Goal: Task Accomplishment & Management: Use online tool/utility

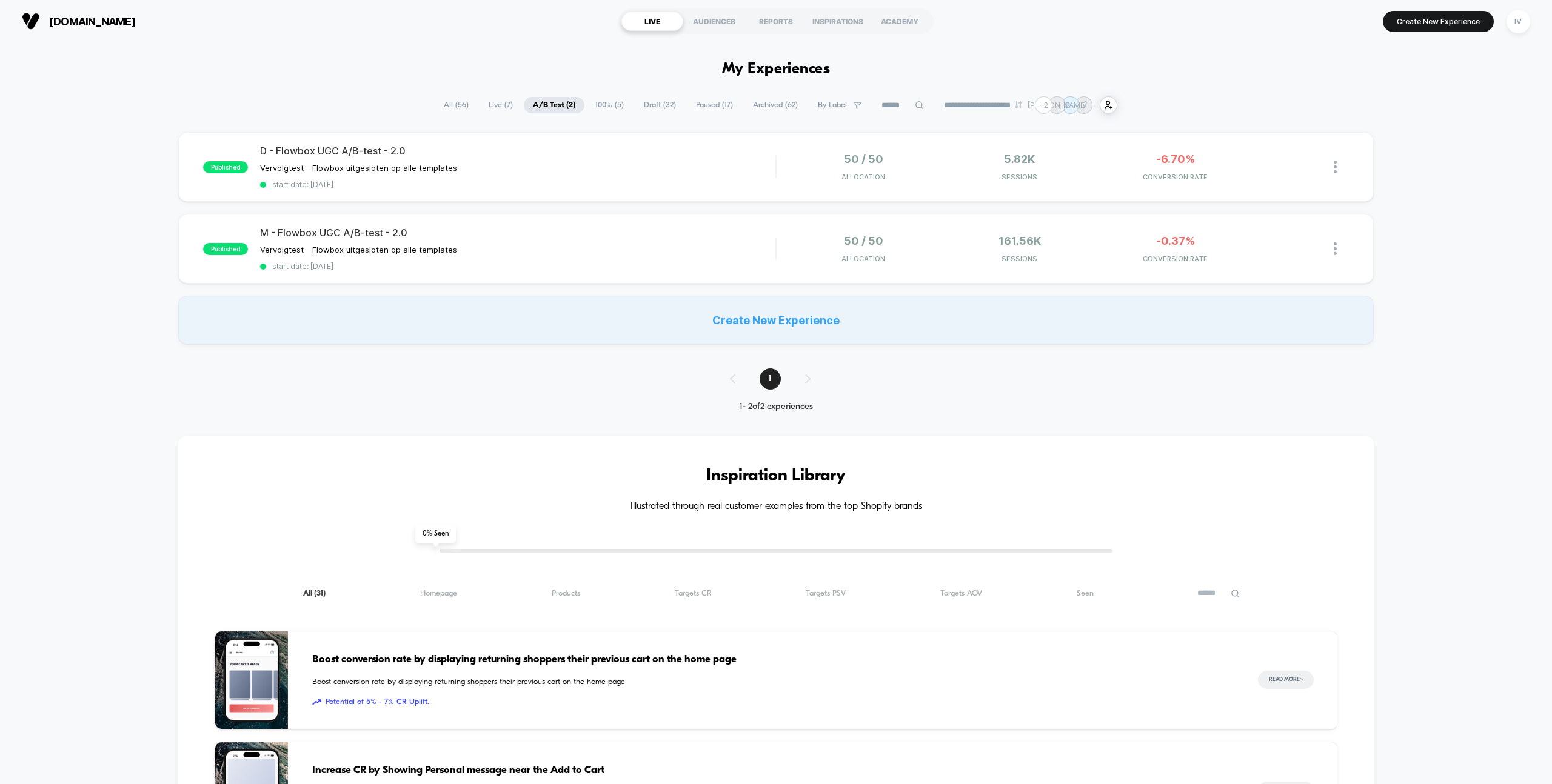
click at [595, 106] on span "100% ( 5 )" at bounding box center [610, 105] width 47 height 16
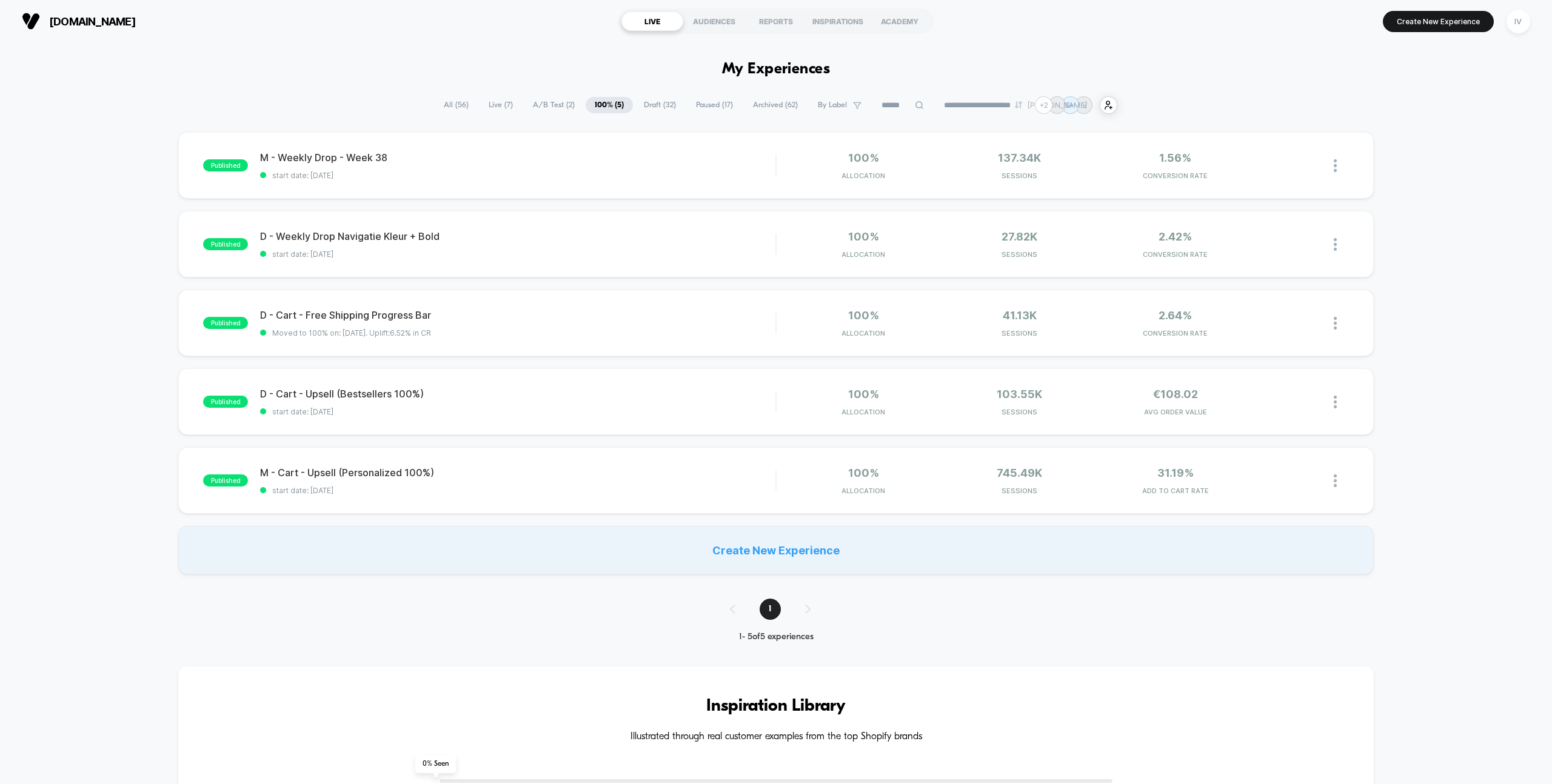
click at [652, 101] on span "Draft ( 32 )" at bounding box center [659, 105] width 50 height 16
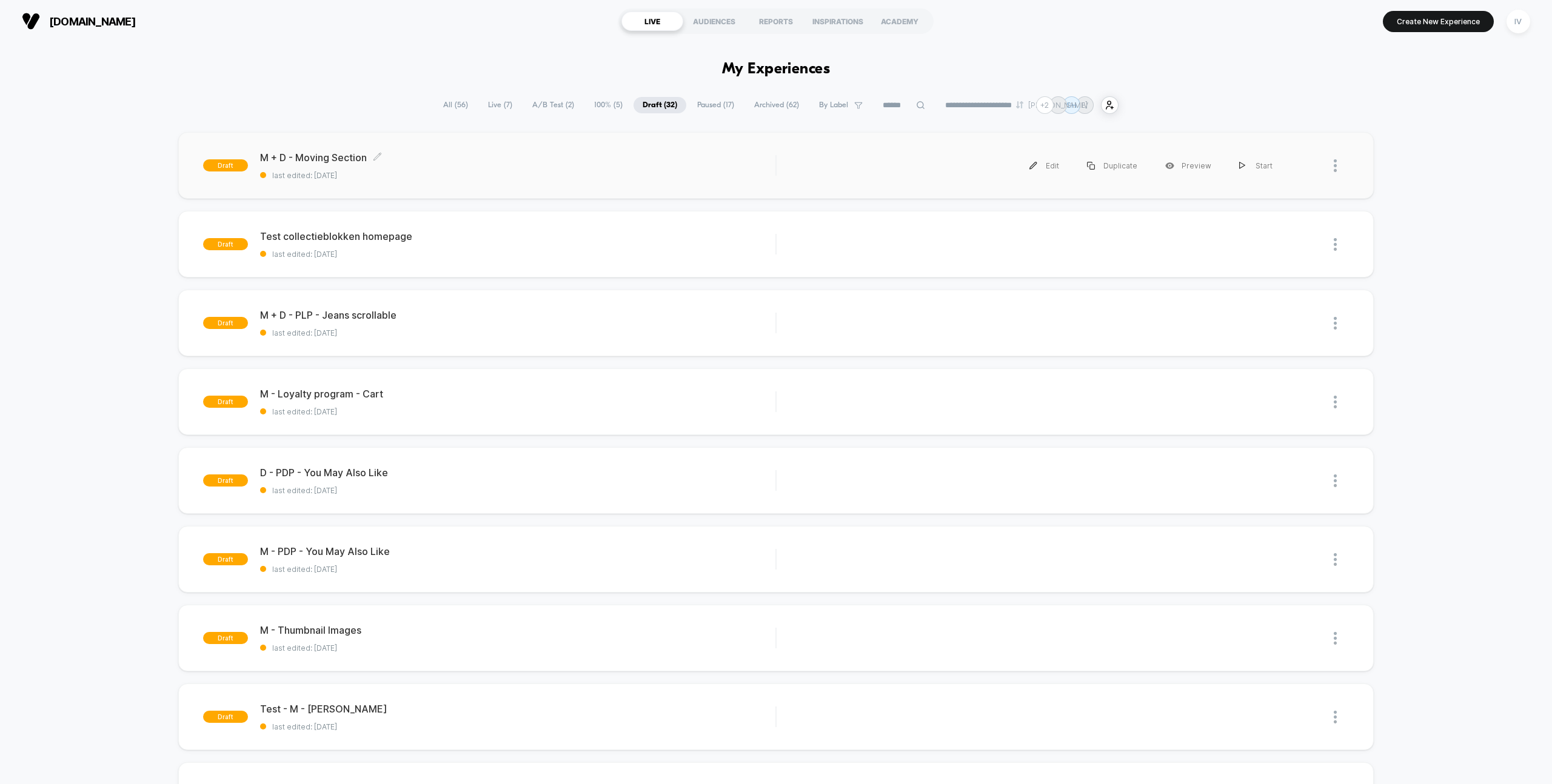
click at [501, 177] on span "last edited: [DATE]" at bounding box center [518, 175] width 515 height 9
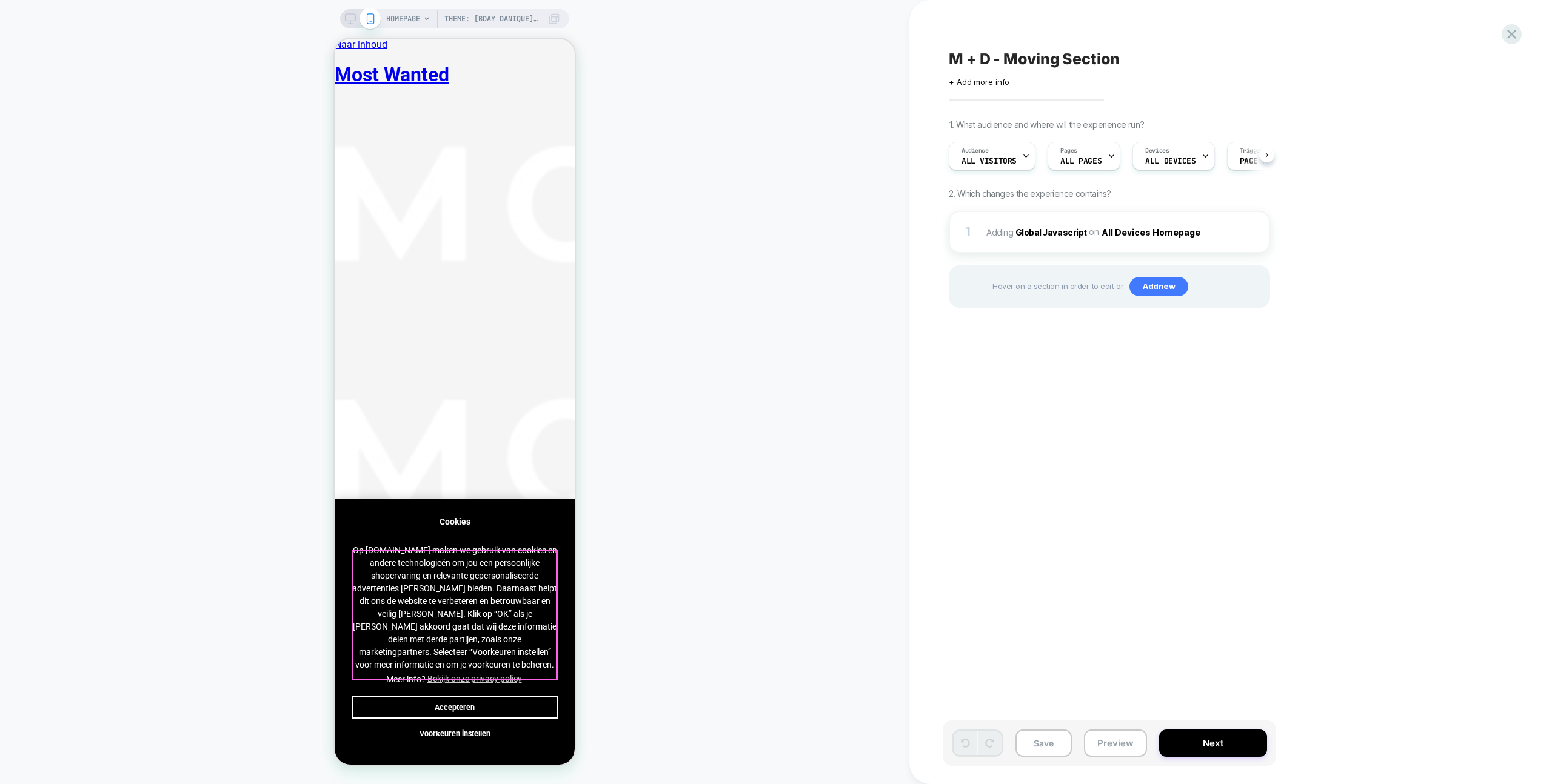
scroll to position [0, 1]
click at [510, 705] on button "Accepteren" at bounding box center [455, 707] width 206 height 23
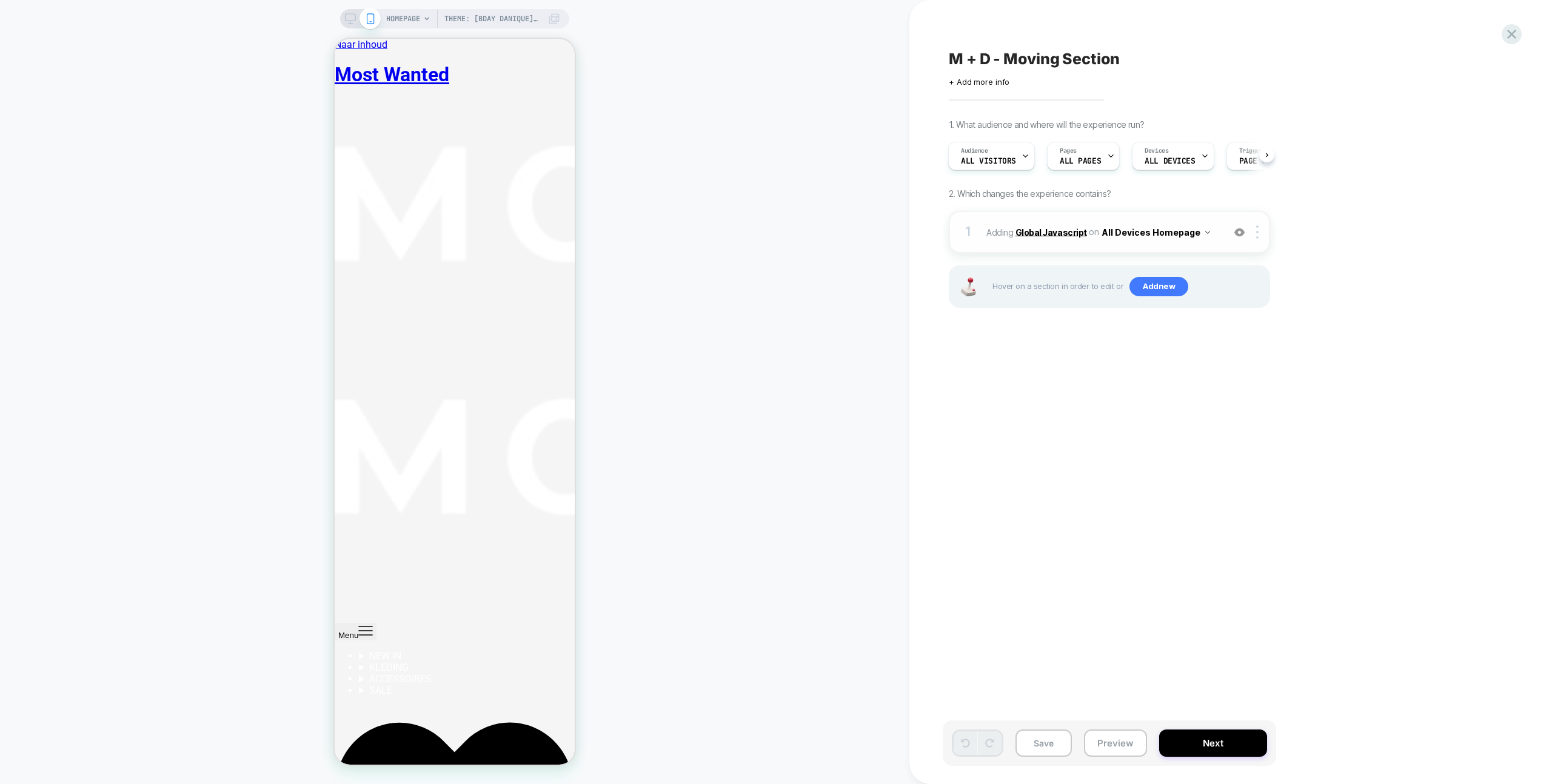
click at [1045, 231] on b "Global Javascript" at bounding box center [1051, 231] width 71 height 10
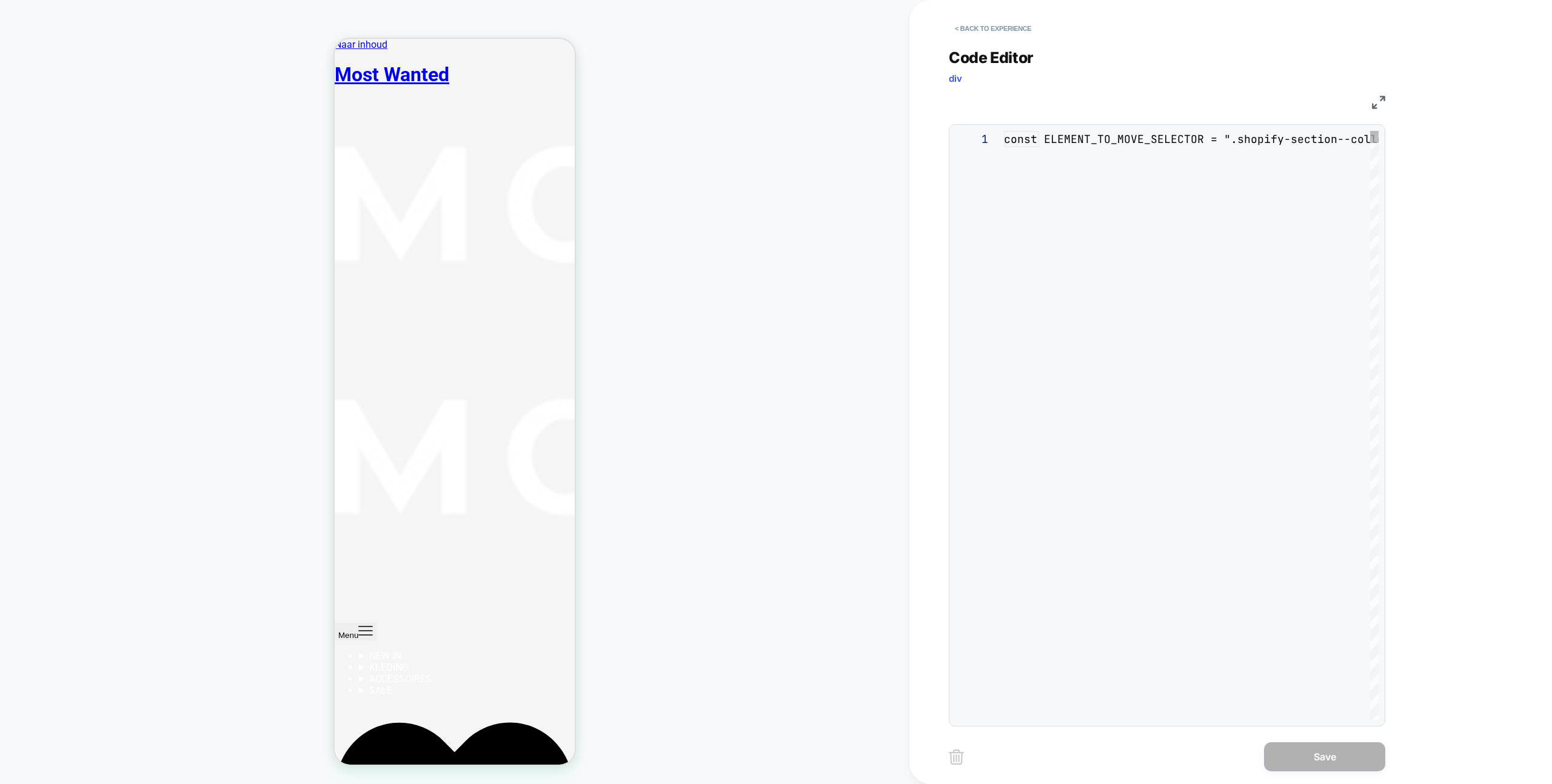
scroll to position [163, 0]
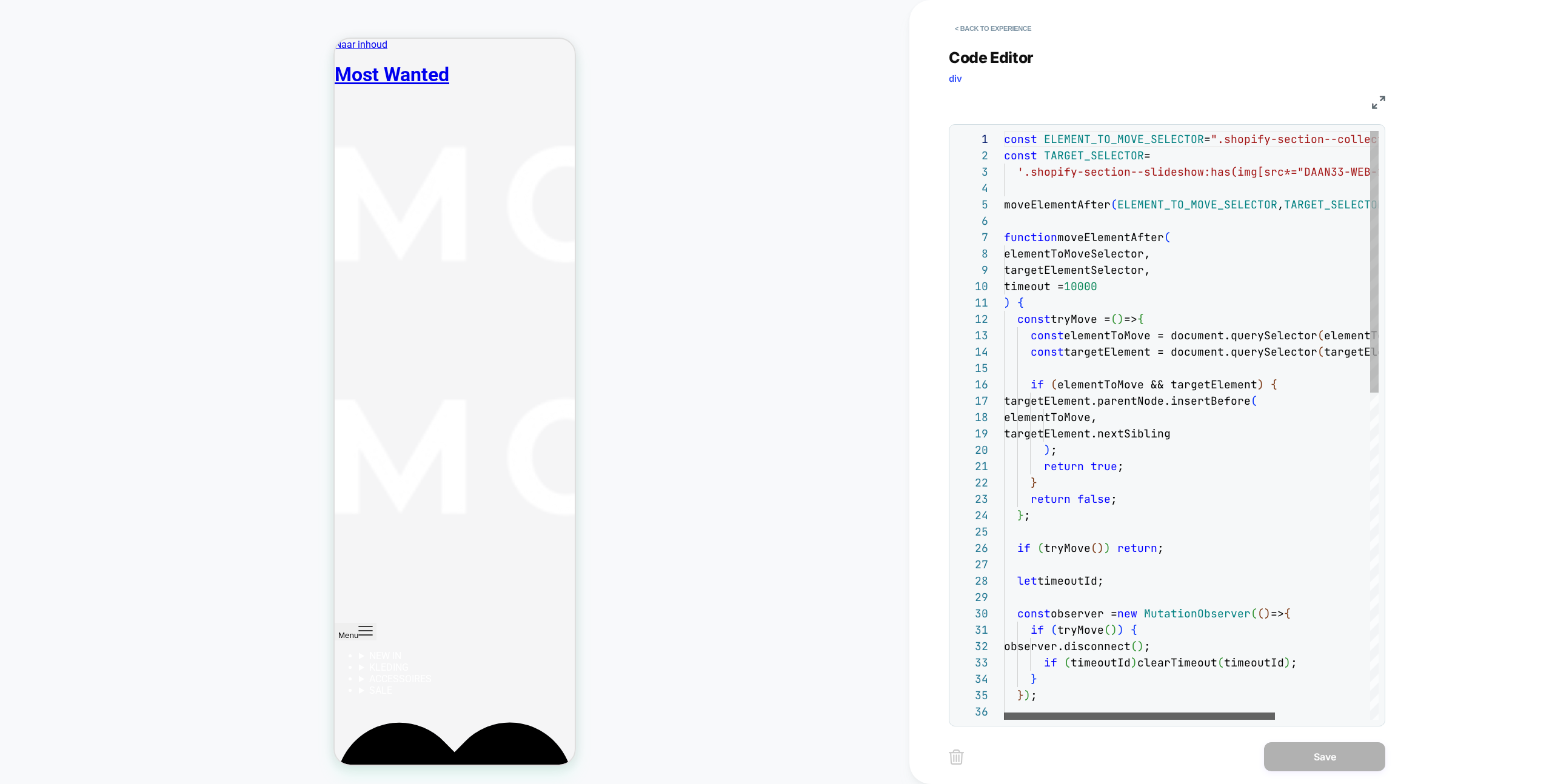
click at [1137, 720] on div at bounding box center [1139, 716] width 271 height 8
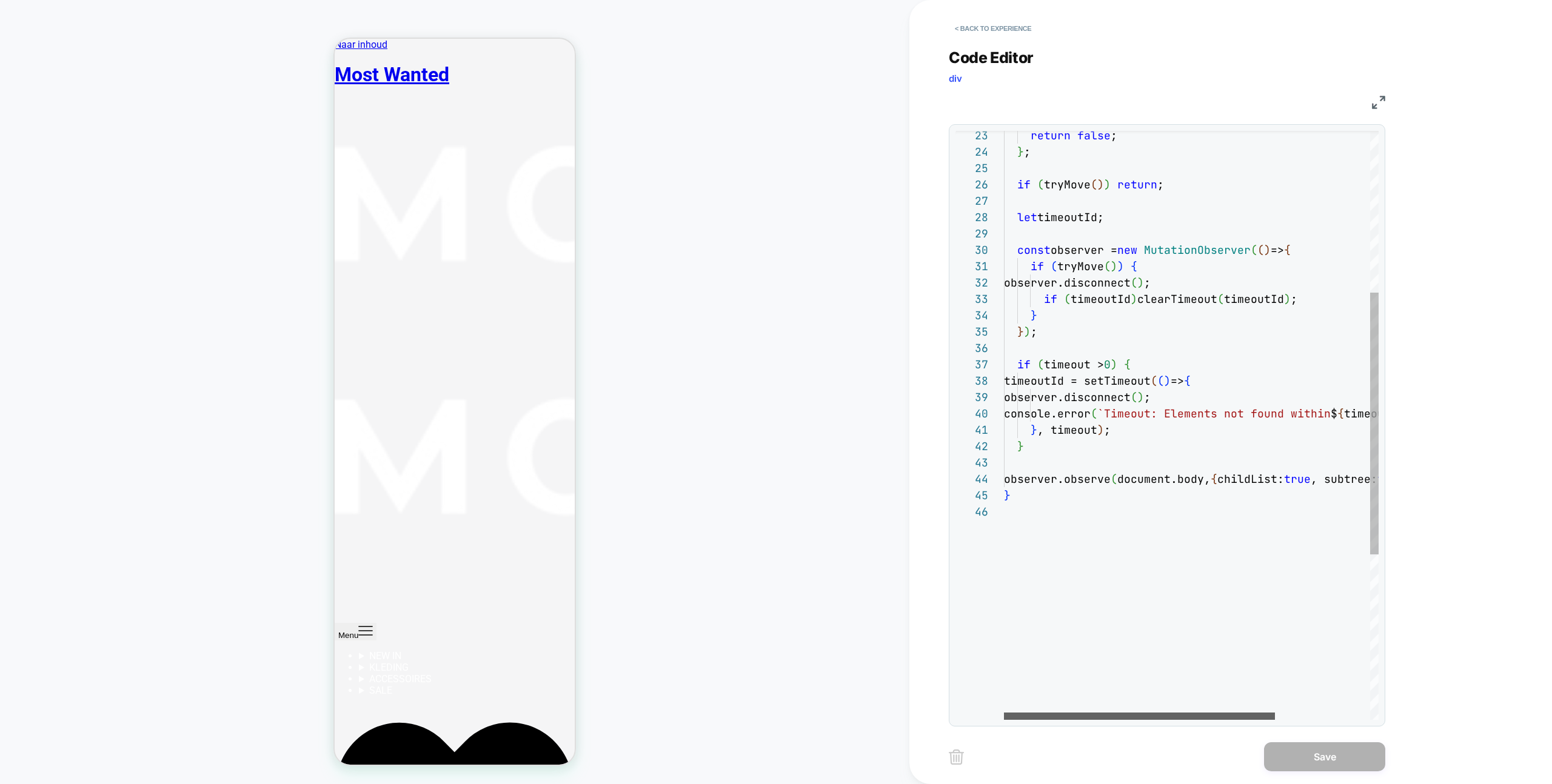
click at [1078, 717] on div at bounding box center [1139, 716] width 271 height 8
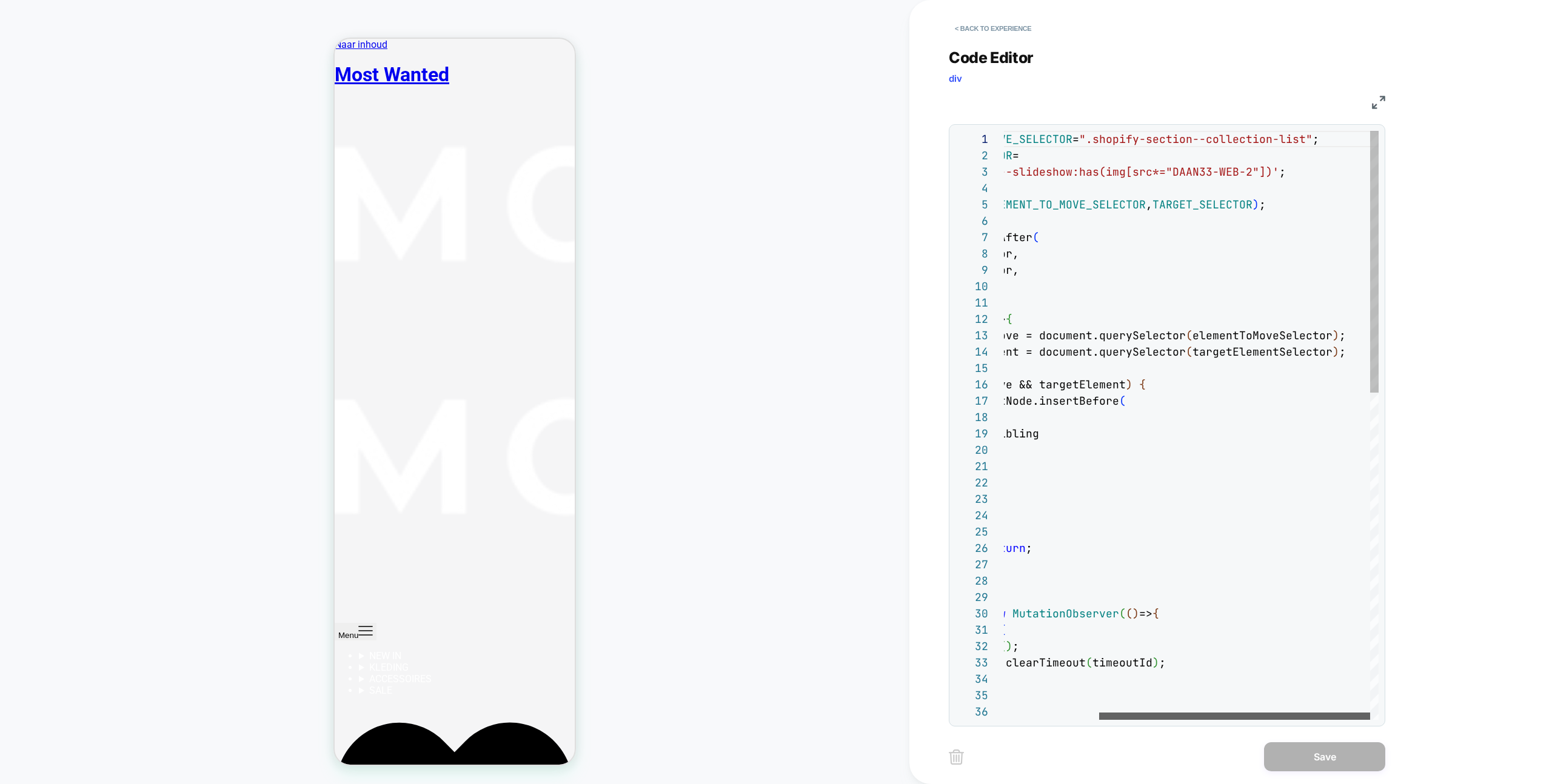
click at [1281, 713] on div at bounding box center [1234, 716] width 271 height 8
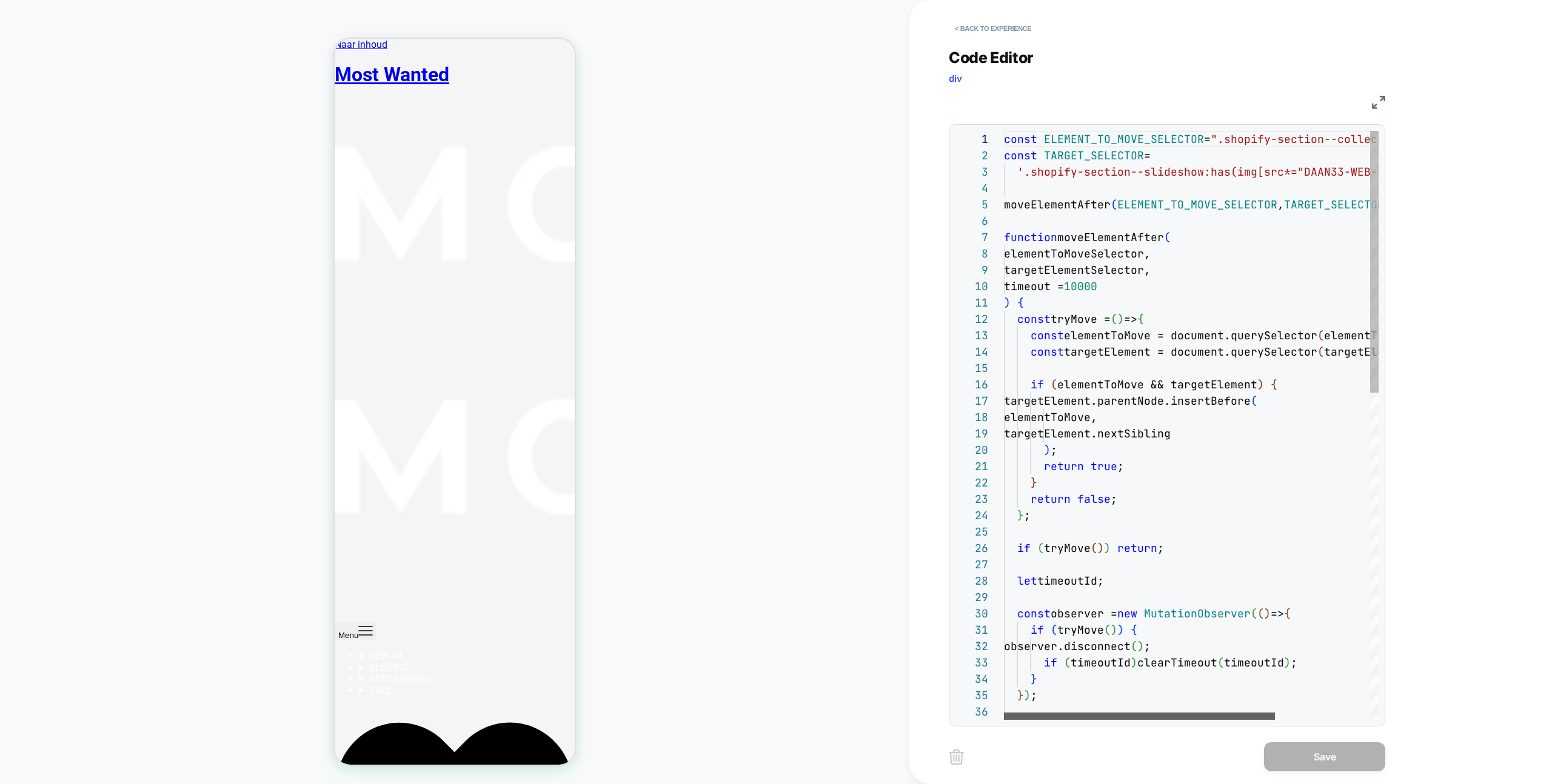
click at [1004, 713] on div at bounding box center [1139, 716] width 271 height 8
